Goal: Transaction & Acquisition: Purchase product/service

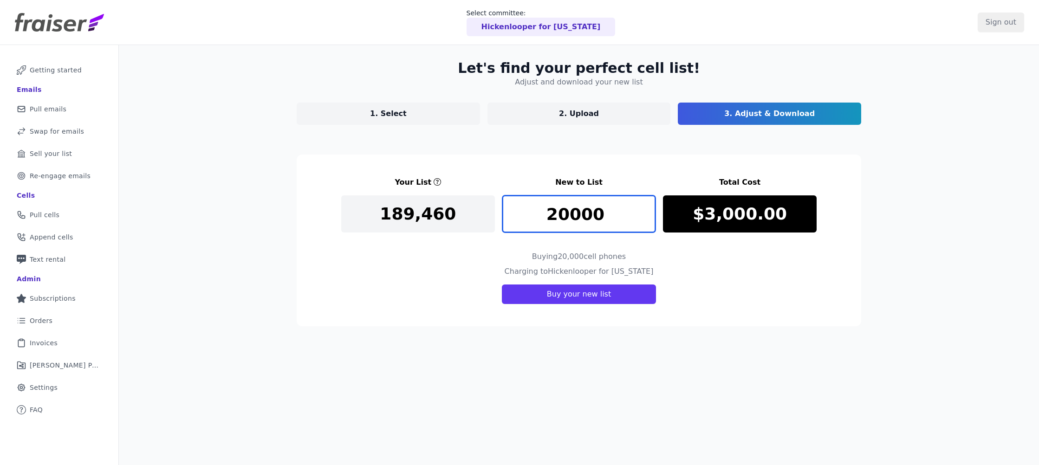
drag, startPoint x: 581, startPoint y: 209, endPoint x: 529, endPoint y: 209, distance: 52.5
click at [529, 209] on input "20000" at bounding box center [579, 213] width 154 height 37
type input "20004"
click at [647, 208] on input "20004" at bounding box center [579, 213] width 154 height 37
click at [578, 119] on link "2. Upload" at bounding box center [579, 114] width 183 height 22
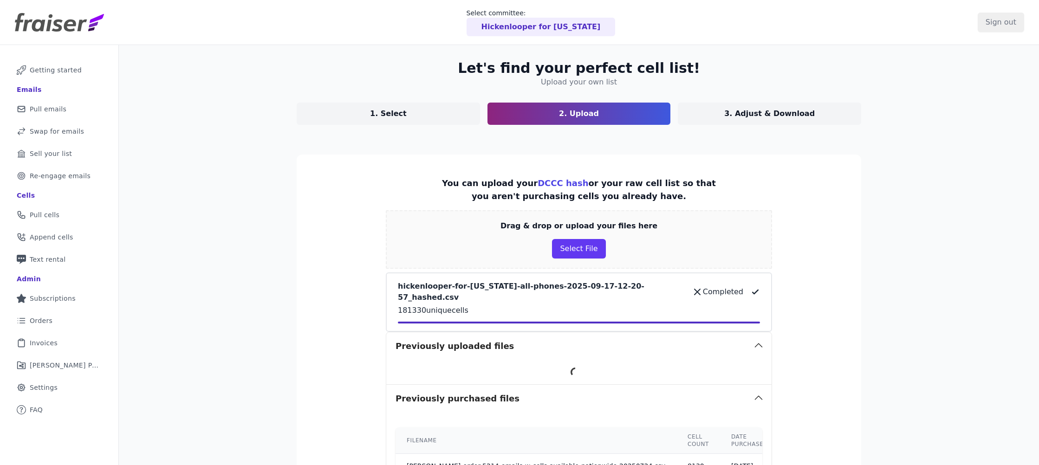
click at [727, 111] on link "3. Adjust & Download" at bounding box center [769, 114] width 183 height 22
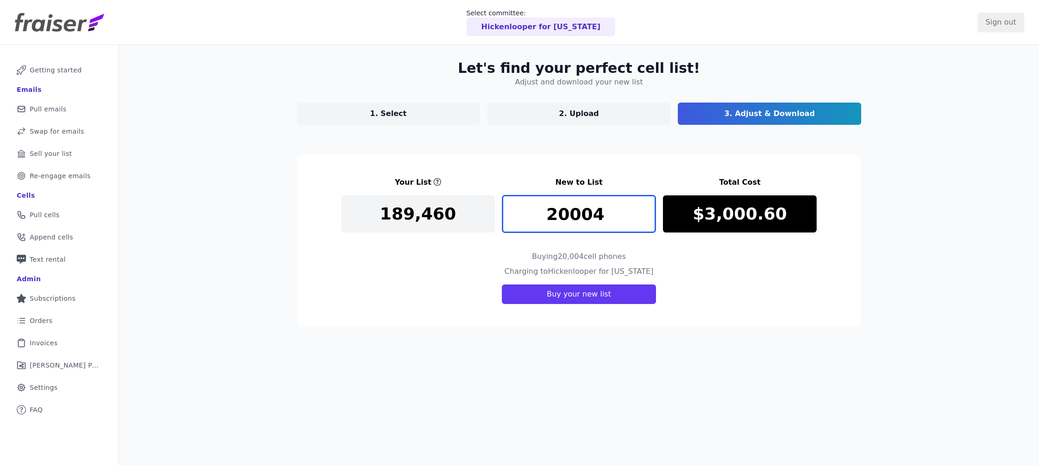
drag, startPoint x: 570, startPoint y: 214, endPoint x: 502, endPoint y: 214, distance: 67.8
click at [502, 214] on input "20004" at bounding box center [579, 213] width 154 height 37
type input "0"
type input "25000"
click at [463, 377] on div "Let's find your perfect cell list! Adjust and download your new list 1. Select …" at bounding box center [579, 277] width 920 height 465
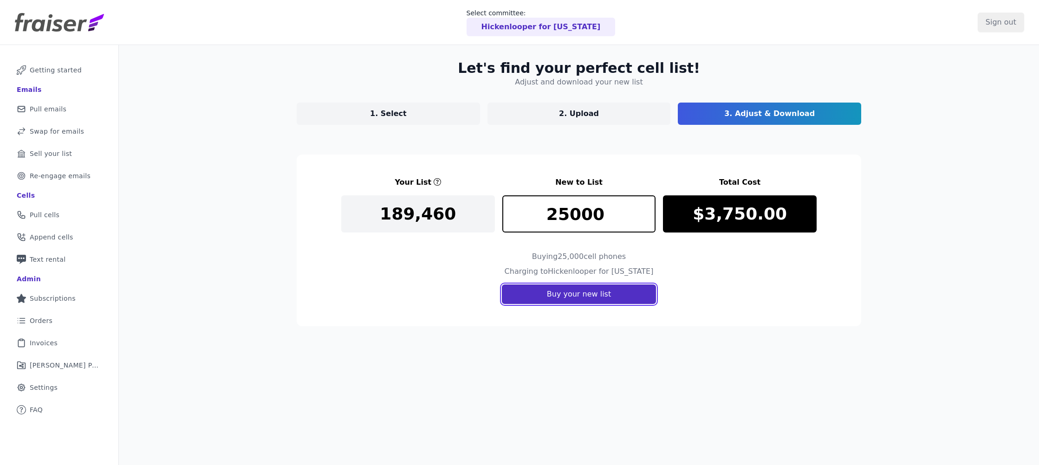
click at [581, 300] on button "Buy your new list" at bounding box center [579, 295] width 154 height 20
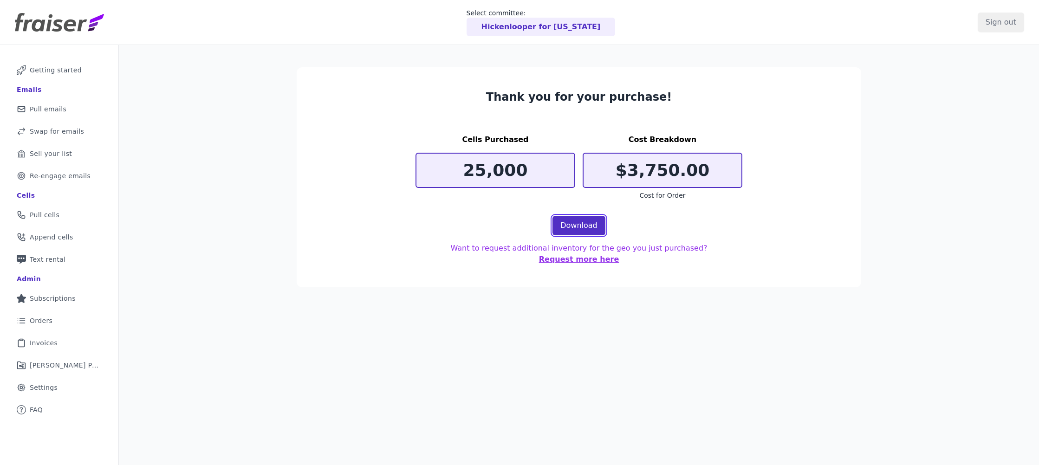
click at [583, 224] on link "Download" at bounding box center [579, 226] width 53 height 20
